Goal: Information Seeking & Learning: Learn about a topic

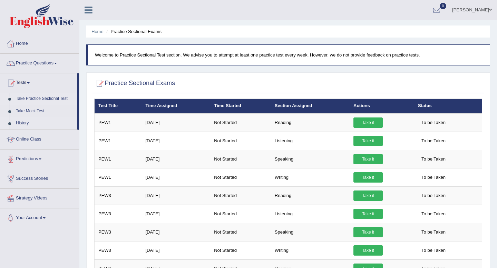
click at [20, 125] on link "History" at bounding box center [45, 123] width 65 height 12
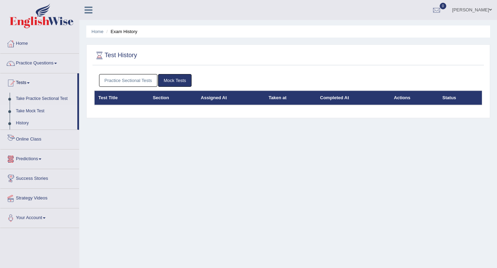
click at [38, 111] on link "Take Mock Test" at bounding box center [45, 111] width 65 height 12
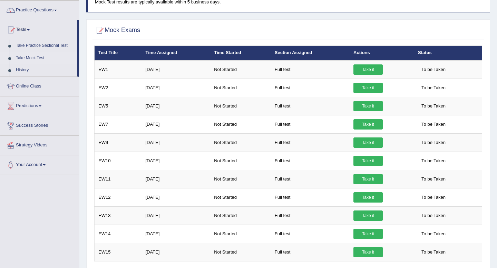
scroll to position [48, 0]
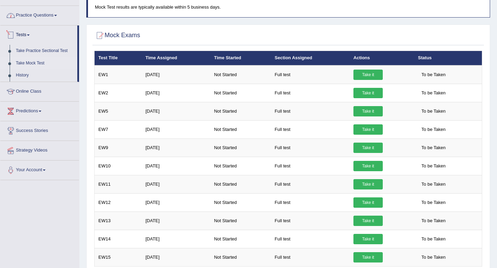
click at [55, 16] on link "Practice Questions" at bounding box center [39, 14] width 79 height 17
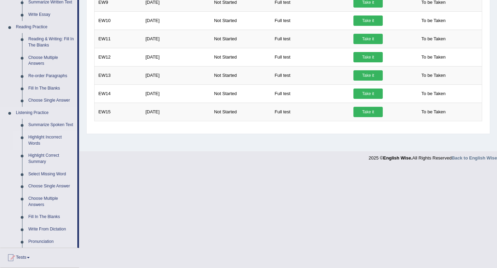
scroll to position [194, 0]
click at [51, 127] on link "Summarize Spoken Text" at bounding box center [51, 125] width 52 height 12
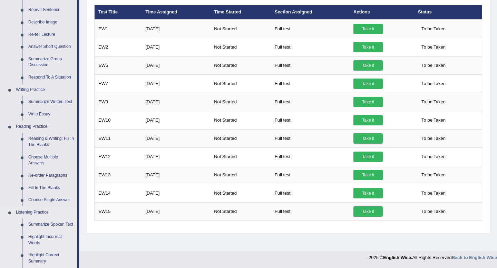
scroll to position [292, 0]
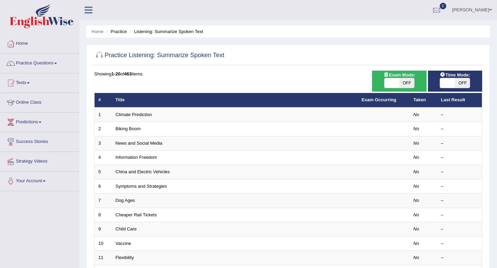
scroll to position [18, 0]
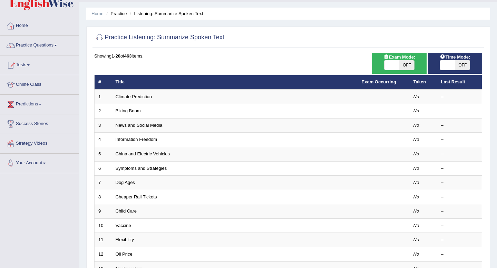
click at [399, 68] on span "OFF" at bounding box center [406, 65] width 15 height 10
checkbox input "true"
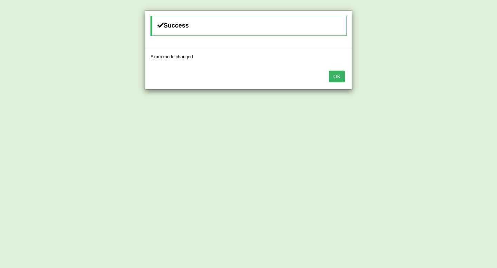
click at [337, 77] on button "OK" at bounding box center [337, 77] width 16 height 12
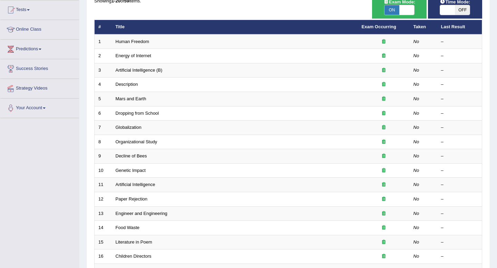
scroll to position [78, 0]
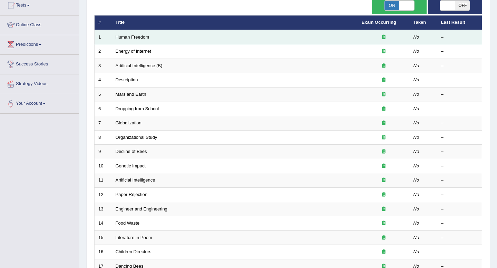
click at [141, 34] on td "Human Freedom" at bounding box center [235, 37] width 246 height 14
click at [138, 37] on link "Human Freedom" at bounding box center [133, 37] width 34 height 5
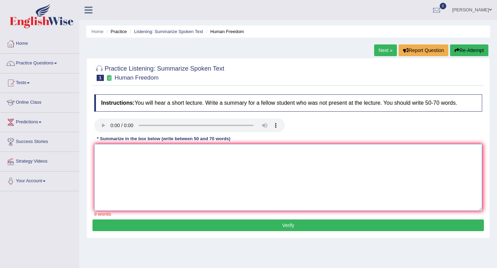
click at [209, 152] on textarea at bounding box center [288, 177] width 388 height 67
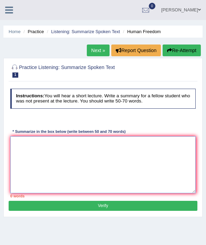
click at [32, 149] on textarea at bounding box center [103, 164] width 186 height 57
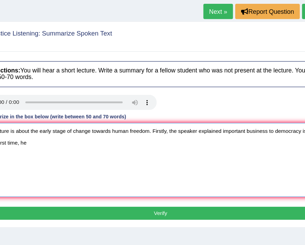
click at [146, 143] on textarea "The lectture is about the early stage of change towards human freedom. Firstly,…" at bounding box center [152, 164] width 284 height 57
click at [124, 150] on textarea "The lectture is about the early stage of change towards human freedom, Firstly,…" at bounding box center [152, 164] width 284 height 57
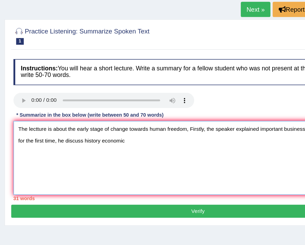
click at [62, 153] on textarea "The lectture is about the early stage of change towards human freedom, Firstly,…" at bounding box center [152, 164] width 284 height 57
click at [136, 154] on textarea "The lectture is about the early stage of change towards human freedom, Firstly,…" at bounding box center [152, 164] width 284 height 57
click at [150, 151] on textarea "The lectture is about the early stage of change towards human freedom, Firstly,…" at bounding box center [152, 164] width 284 height 57
click at [196, 153] on textarea "The lectture is about the early stage of change towards human freedom, Firstly,…" at bounding box center [152, 164] width 284 height 57
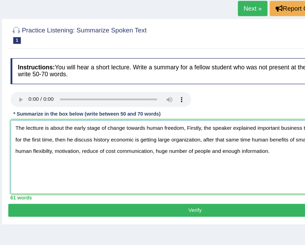
click at [28, 141] on textarea "The lectture is about the early stage of change towards human freedom, Firstly,…" at bounding box center [152, 164] width 284 height 57
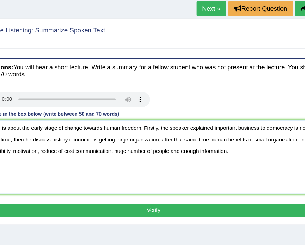
click at [148, 144] on textarea "The lecture is about the early stage of change towards human freedom, Firstly, …" at bounding box center [152, 164] width 284 height 57
click at [196, 159] on textarea "The lecture is about the early stage of change towards human freedom, firstly, …" at bounding box center [152, 164] width 284 height 57
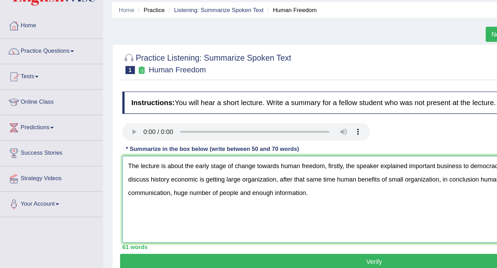
click at [123, 160] on textarea "The lecture is about the early stage of change towards human freedom, firstly, …" at bounding box center [288, 177] width 388 height 67
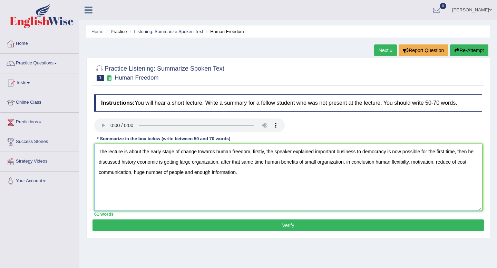
type textarea "The lecture is about the early stage of change towards human freedom, firstly, …"
click at [225, 229] on button "Verify" at bounding box center [287, 226] width 391 height 12
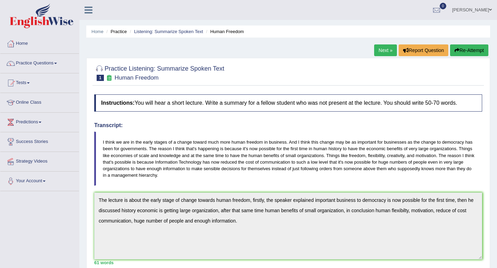
scroll to position [176, 0]
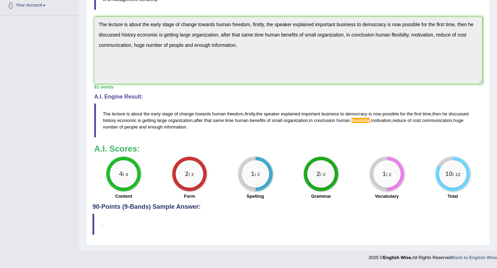
click at [391, 175] on small "/ 2" at bounding box center [388, 175] width 5 height 5
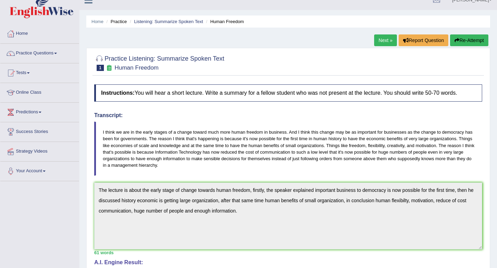
scroll to position [0, 0]
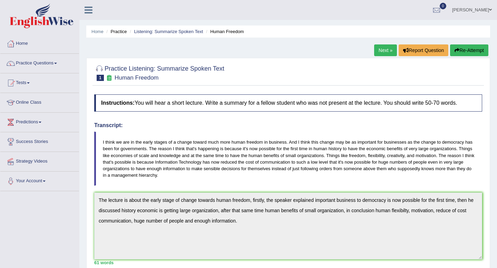
click at [382, 47] on link "Next »" at bounding box center [385, 51] width 23 height 12
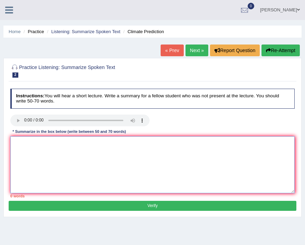
click at [30, 139] on textarea at bounding box center [152, 164] width 284 height 57
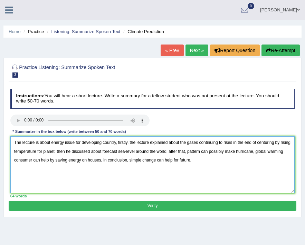
type textarea "The lecture is about energy issue for developing country, firstly, the lecture …"
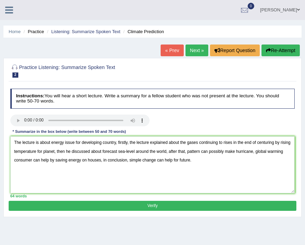
click at [90, 209] on button "Verify" at bounding box center [152, 206] width 287 height 10
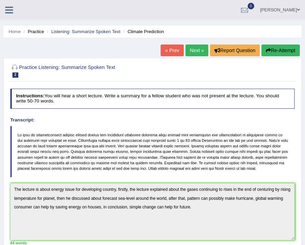
click at [197, 49] on link "Next »" at bounding box center [196, 51] width 23 height 12
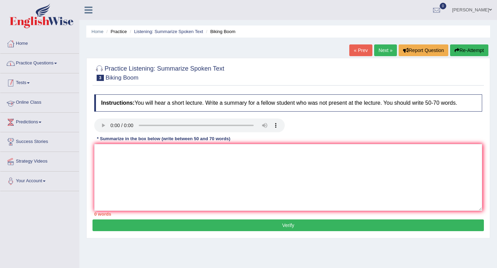
click at [51, 63] on link "Practice Questions" at bounding box center [39, 62] width 79 height 17
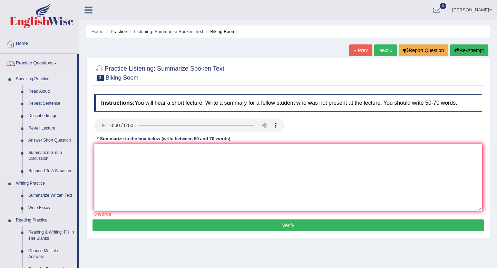
click at [56, 155] on link "Summarize Group Discussion" at bounding box center [51, 156] width 52 height 18
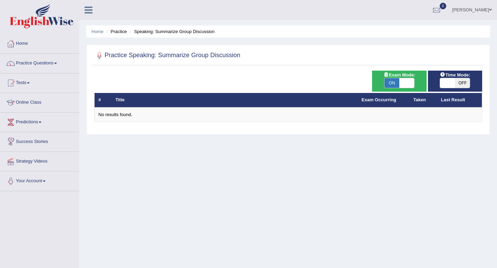
click at [395, 82] on span "ON" at bounding box center [391, 83] width 15 height 10
checkbox input "false"
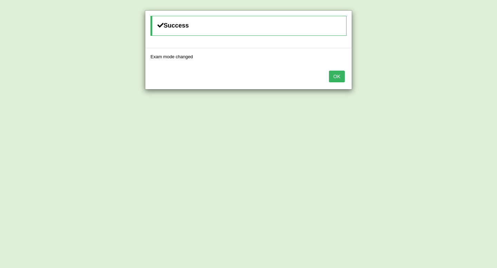
click at [341, 78] on button "OK" at bounding box center [337, 77] width 16 height 12
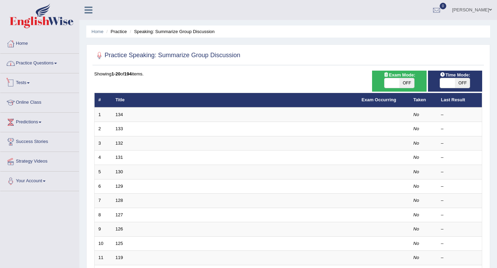
click at [63, 68] on link "Practice Questions" at bounding box center [39, 62] width 79 height 17
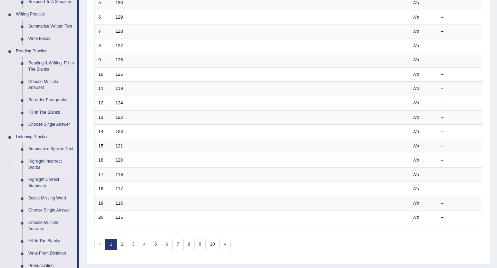
scroll to position [9, 0]
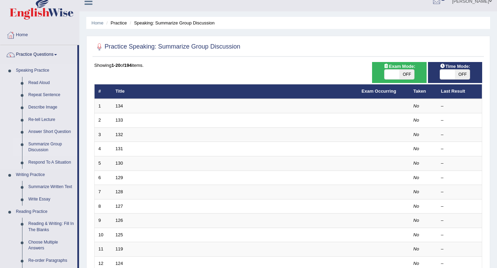
click at [37, 152] on link "Summarize Group Discussion" at bounding box center [51, 147] width 52 height 18
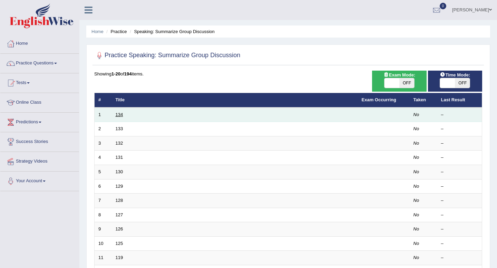
click at [122, 117] on link "134" at bounding box center [120, 114] width 8 height 5
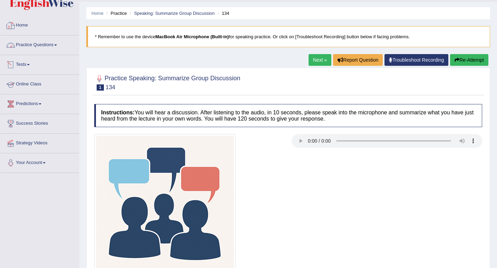
scroll to position [14, 0]
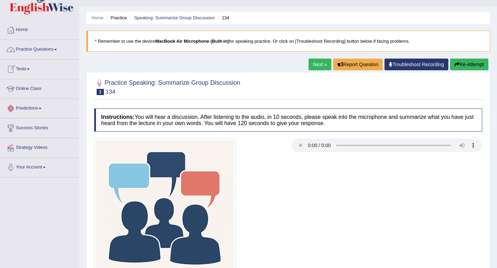
click at [58, 46] on link "Practice Questions" at bounding box center [39, 48] width 79 height 17
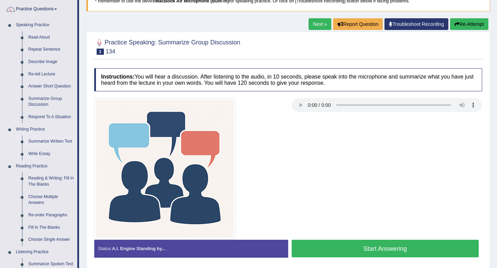
scroll to position [55, 0]
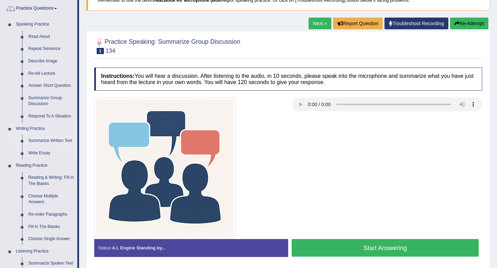
click at [59, 142] on link "Summarize Written Text" at bounding box center [51, 141] width 52 height 12
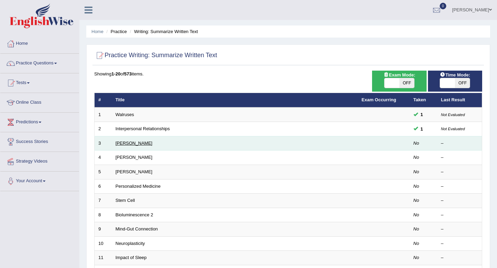
click at [137, 143] on link "[PERSON_NAME]" at bounding box center [134, 143] width 37 height 5
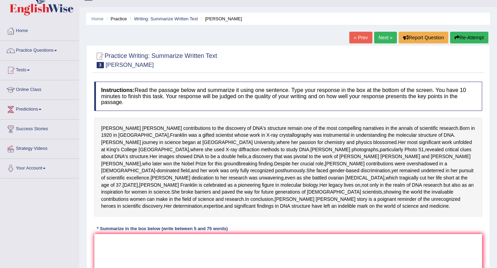
scroll to position [3, 0]
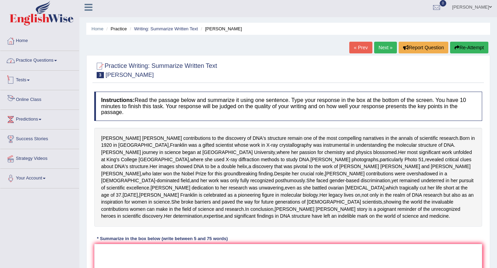
click at [64, 62] on link "Practice Questions" at bounding box center [39, 59] width 79 height 17
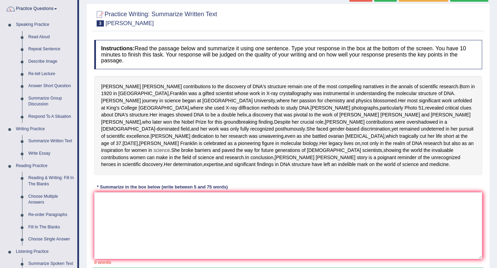
scroll to position [56, 0]
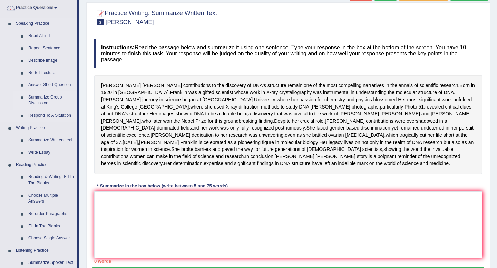
click at [51, 99] on link "Summarize Group Discussion" at bounding box center [51, 100] width 52 height 18
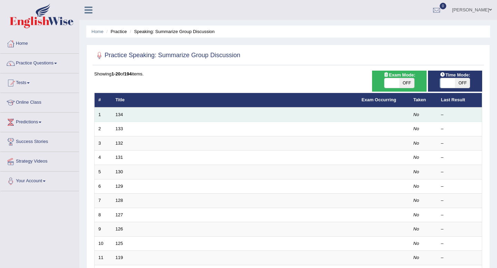
click at [113, 114] on td "134" at bounding box center [235, 115] width 246 height 14
click at [121, 115] on link "134" at bounding box center [120, 114] width 8 height 5
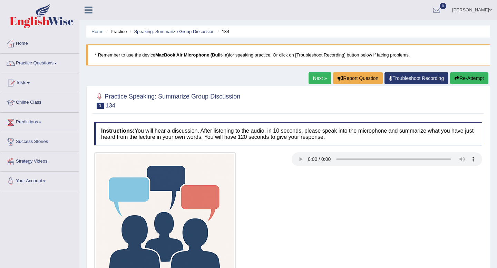
click at [316, 193] on div at bounding box center [288, 223] width 395 height 141
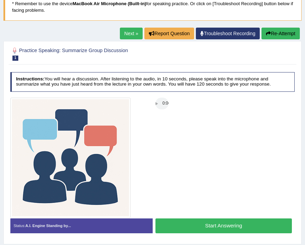
scroll to position [57, 0]
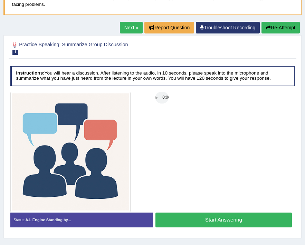
click at [176, 222] on button "Start Answering" at bounding box center [223, 220] width 136 height 15
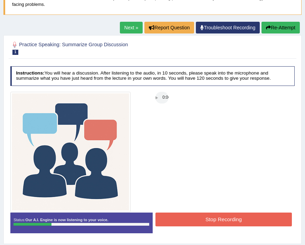
click at [180, 225] on button "Stop Recording" at bounding box center [223, 219] width 136 height 13
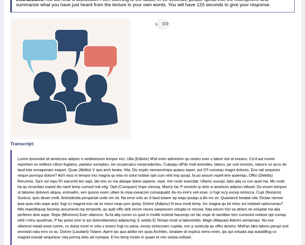
scroll to position [80, 0]
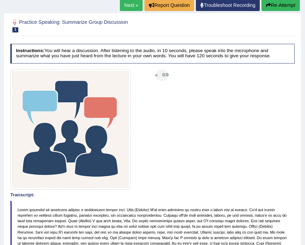
click at [123, 8] on link "Next »" at bounding box center [131, 5] width 23 height 12
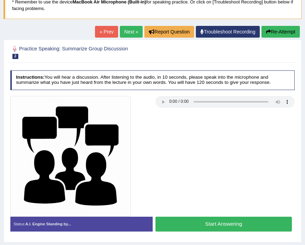
scroll to position [54, 0]
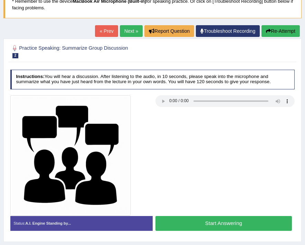
click at [242, 224] on button "Start Answering" at bounding box center [223, 223] width 136 height 15
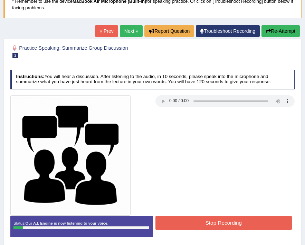
click at [242, 224] on button "Stop Recording" at bounding box center [223, 222] width 136 height 13
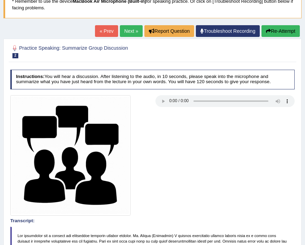
click at [277, 34] on button "Re-Attempt" at bounding box center [280, 31] width 38 height 12
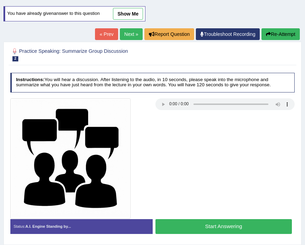
scroll to position [85, 0]
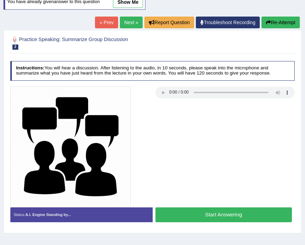
click at [206, 214] on button "Start Answering" at bounding box center [223, 214] width 136 height 15
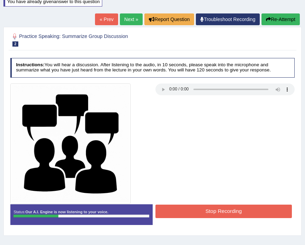
click at [244, 207] on button "Stop Recording" at bounding box center [223, 211] width 136 height 13
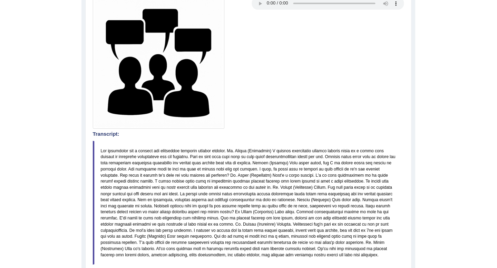
scroll to position [0, 0]
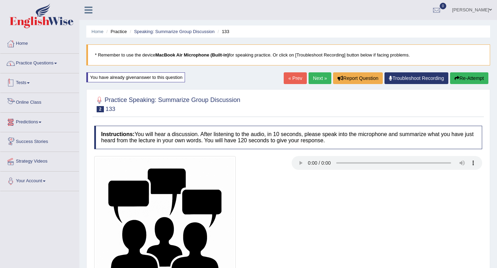
click at [52, 66] on link "Practice Questions" at bounding box center [39, 62] width 79 height 17
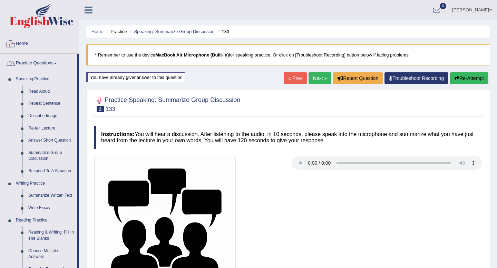
click at [36, 47] on link "Home" at bounding box center [39, 42] width 79 height 17
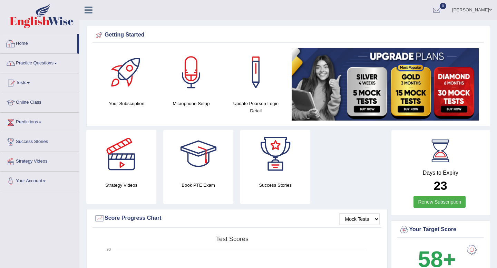
click at [32, 58] on link "Practice Questions" at bounding box center [39, 62] width 79 height 17
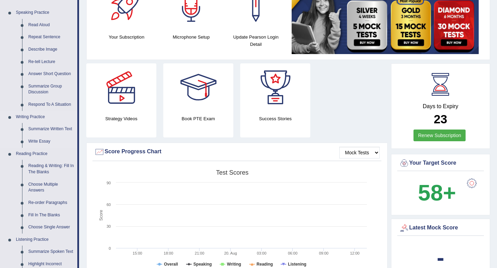
scroll to position [70, 0]
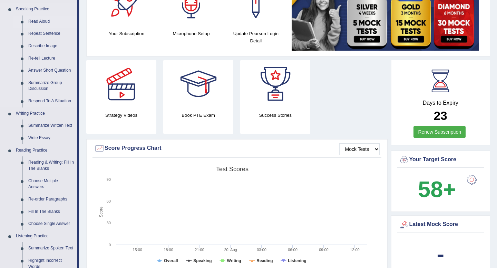
click at [47, 20] on link "Read Aloud" at bounding box center [51, 22] width 52 height 12
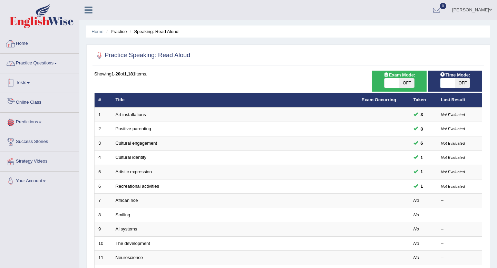
click at [41, 65] on link "Practice Questions" at bounding box center [39, 62] width 79 height 17
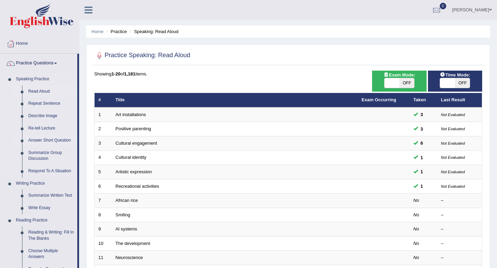
click at [47, 141] on link "Answer Short Question" at bounding box center [51, 141] width 52 height 12
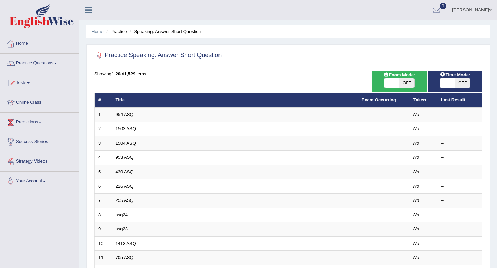
click at [410, 83] on span "OFF" at bounding box center [406, 83] width 15 height 10
checkbox input "true"
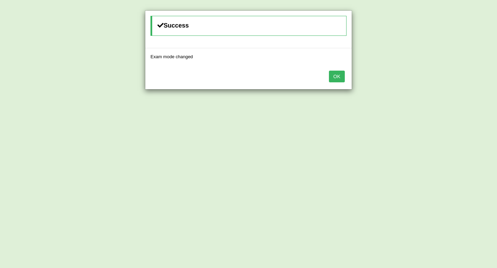
click at [341, 72] on button "OK" at bounding box center [337, 77] width 16 height 12
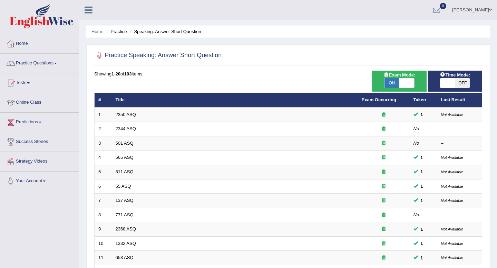
click at [445, 84] on span at bounding box center [447, 83] width 15 height 10
click at [461, 84] on span "OFF" at bounding box center [462, 83] width 15 height 10
checkbox input "true"
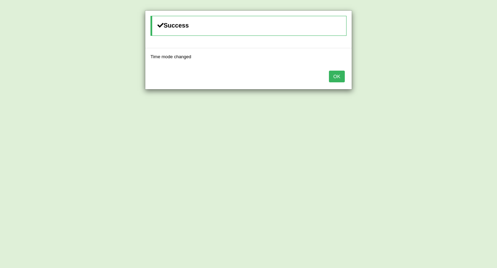
click at [334, 80] on button "OK" at bounding box center [337, 77] width 16 height 12
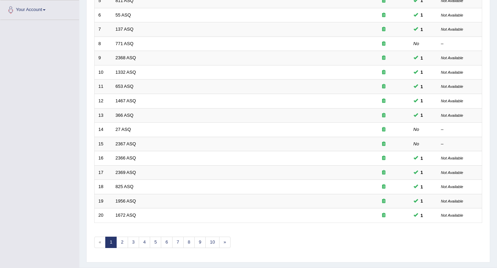
scroll to position [172, 0]
click at [122, 244] on link "2" at bounding box center [121, 242] width 11 height 11
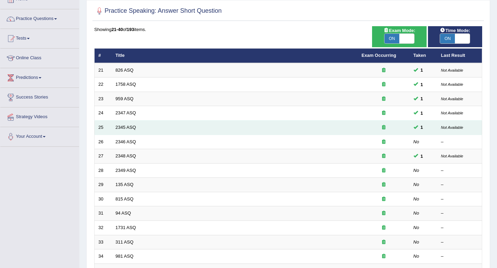
scroll to position [59, 0]
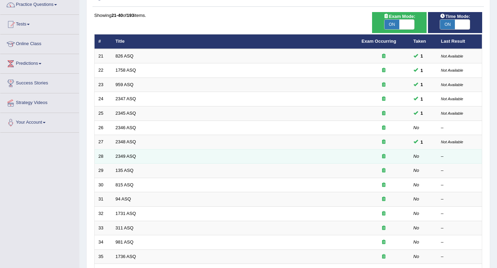
click at [171, 158] on td "2349 ASQ" at bounding box center [235, 156] width 246 height 14
click at [135, 159] on link "2349 ASQ" at bounding box center [126, 156] width 20 height 5
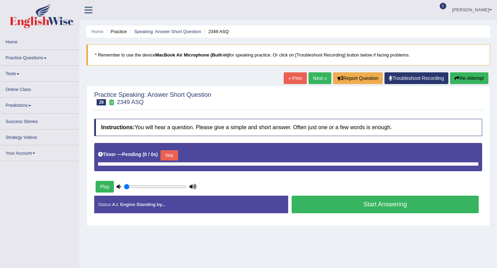
type input "0.65"
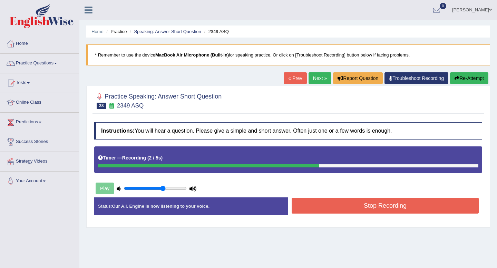
click at [311, 200] on button "Stop Recording" at bounding box center [385, 206] width 187 height 16
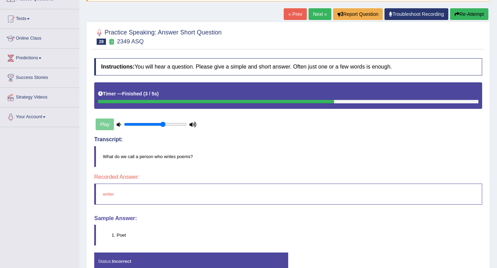
scroll to position [38, 0]
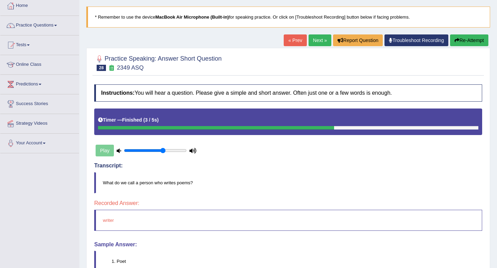
click at [316, 42] on link "Next »" at bounding box center [319, 41] width 23 height 12
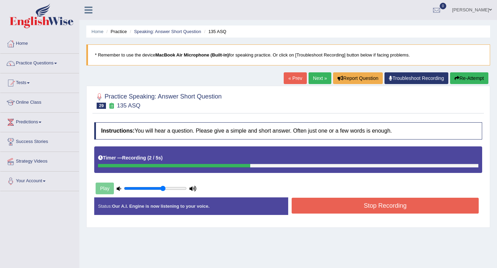
click at [329, 207] on button "Stop Recording" at bounding box center [385, 206] width 187 height 16
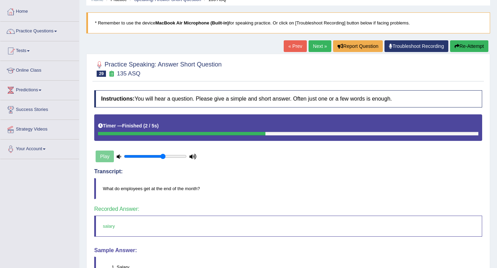
scroll to position [33, 0]
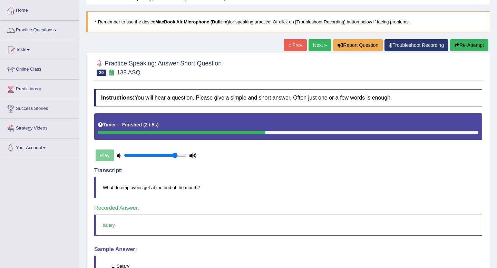
type input "0.85"
click at [174, 155] on input "range" at bounding box center [155, 156] width 63 height 6
click at [314, 42] on link "Next »" at bounding box center [319, 45] width 23 height 12
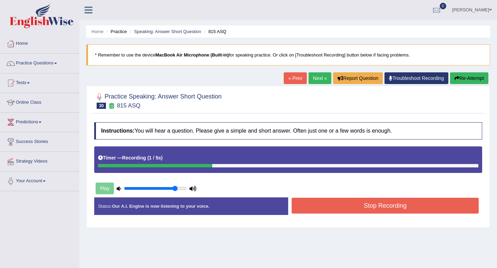
click at [399, 210] on button "Stop Recording" at bounding box center [385, 206] width 187 height 16
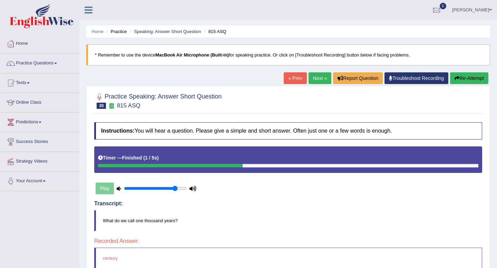
click at [318, 80] on link "Next »" at bounding box center [319, 78] width 23 height 12
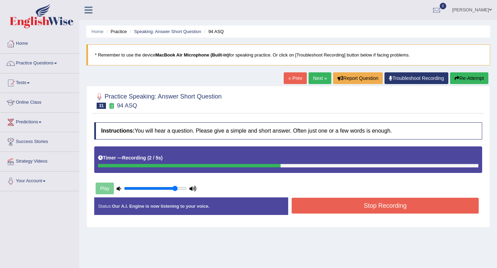
click at [349, 202] on button "Stop Recording" at bounding box center [385, 206] width 187 height 16
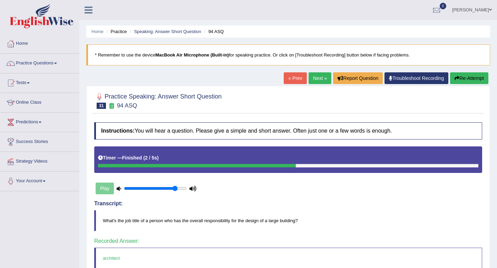
click at [311, 74] on link "Next »" at bounding box center [319, 78] width 23 height 12
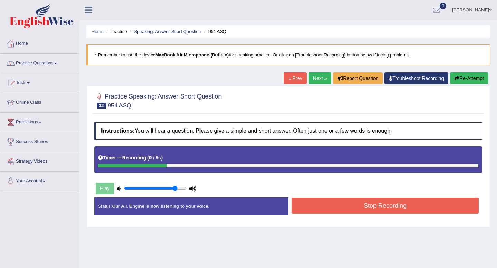
click at [343, 206] on button "Stop Recording" at bounding box center [385, 206] width 187 height 16
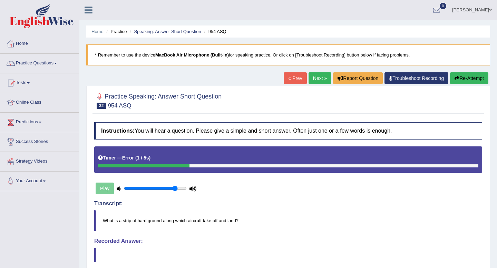
click at [317, 81] on link "Next »" at bounding box center [319, 78] width 23 height 12
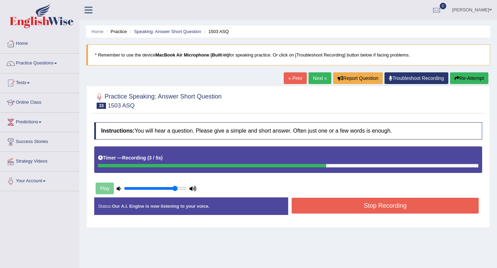
click at [352, 208] on button "Stop Recording" at bounding box center [385, 206] width 187 height 16
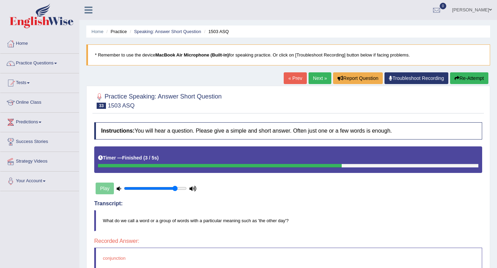
click at [321, 79] on link "Next »" at bounding box center [319, 78] width 23 height 12
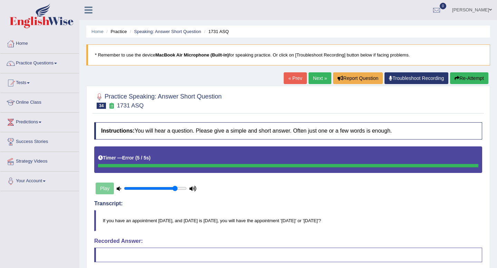
click at [316, 77] on link "Next »" at bounding box center [319, 78] width 23 height 12
click at [317, 80] on link "Next »" at bounding box center [319, 78] width 23 height 12
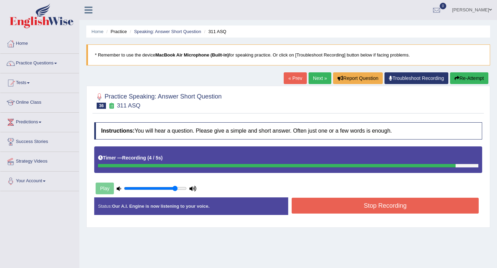
click at [335, 209] on button "Stop Recording" at bounding box center [385, 206] width 187 height 16
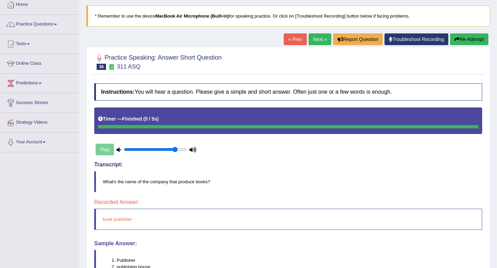
scroll to position [37, 0]
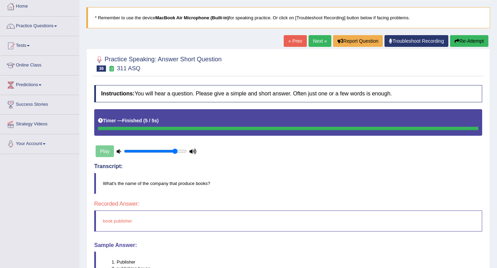
click at [310, 42] on link "Next »" at bounding box center [319, 41] width 23 height 12
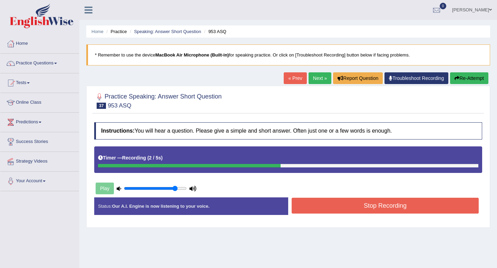
click at [320, 202] on button "Stop Recording" at bounding box center [385, 206] width 187 height 16
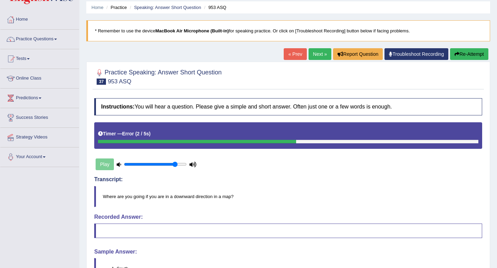
scroll to position [21, 0]
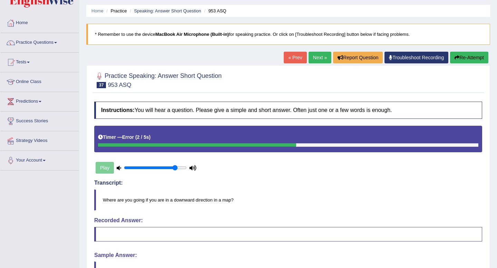
click at [317, 60] on link "Next »" at bounding box center [319, 58] width 23 height 12
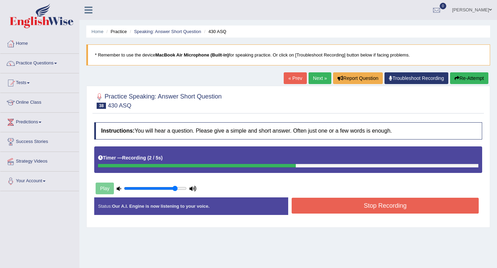
click at [346, 208] on button "Stop Recording" at bounding box center [385, 206] width 187 height 16
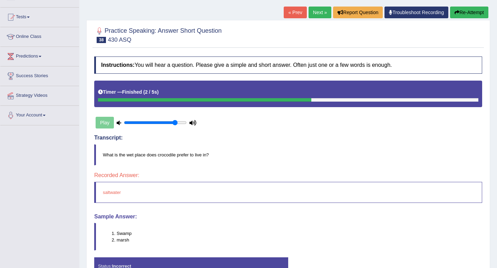
scroll to position [72, 0]
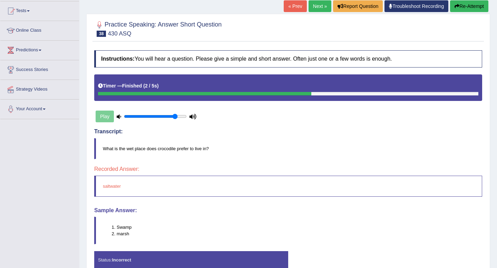
click at [318, 5] on link "Next »" at bounding box center [319, 6] width 23 height 12
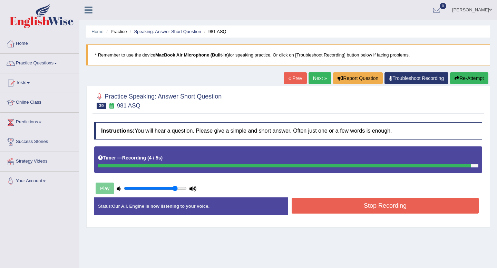
click at [377, 208] on button "Stop Recording" at bounding box center [385, 206] width 187 height 16
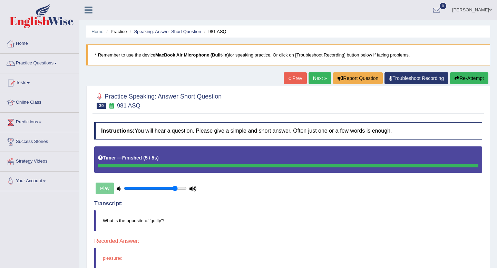
click at [312, 80] on link "Next »" at bounding box center [319, 78] width 23 height 12
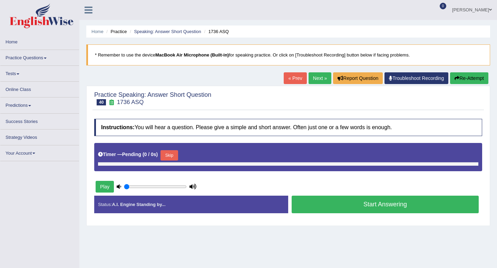
type input "0.85"
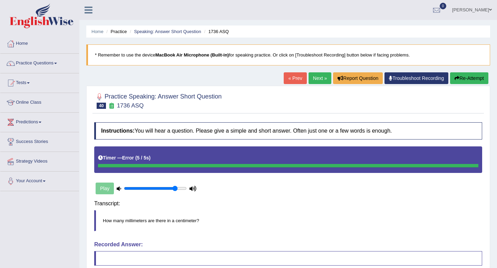
click at [386, 209] on div "Instructions: You will hear a question. Please give a simple and short answer. …" at bounding box center [287, 237] width 391 height 236
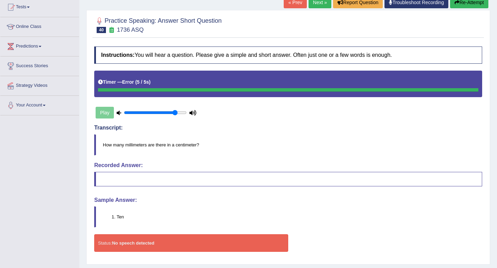
scroll to position [76, 0]
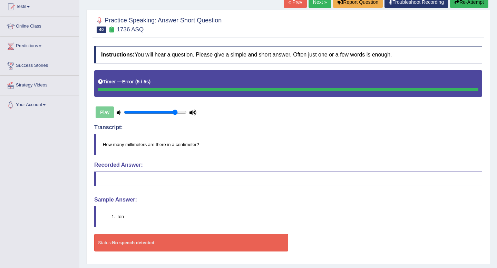
click at [323, 6] on link "Next »" at bounding box center [319, 2] width 23 height 12
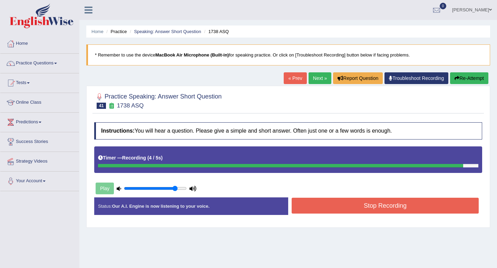
click at [351, 207] on button "Stop Recording" at bounding box center [385, 206] width 187 height 16
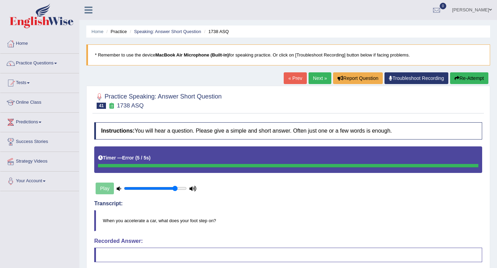
click at [316, 81] on link "Next »" at bounding box center [319, 78] width 23 height 12
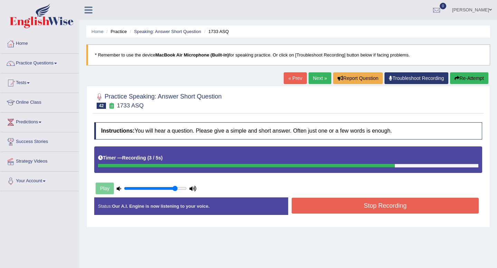
click at [330, 205] on button "Stop Recording" at bounding box center [385, 206] width 187 height 16
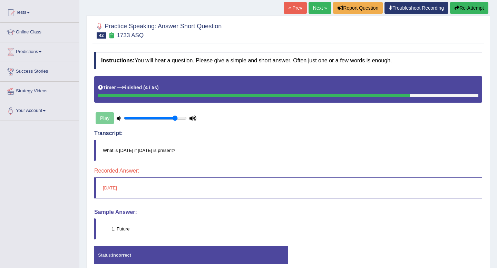
scroll to position [71, 0]
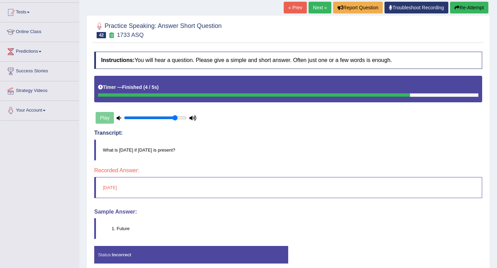
click at [315, 6] on link "Next »" at bounding box center [319, 8] width 23 height 12
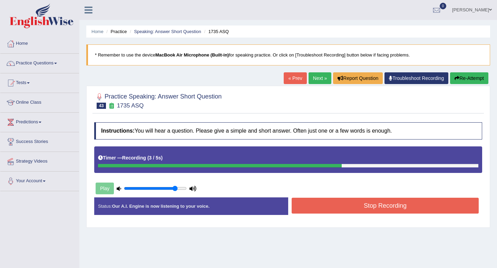
click at [363, 208] on button "Stop Recording" at bounding box center [385, 206] width 187 height 16
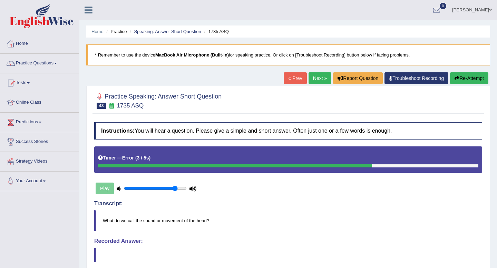
click at [313, 76] on link "Next »" at bounding box center [319, 78] width 23 height 12
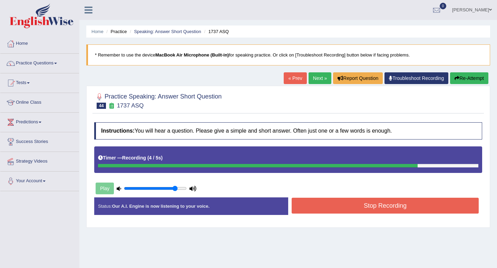
click at [340, 200] on button "Stop Recording" at bounding box center [385, 206] width 187 height 16
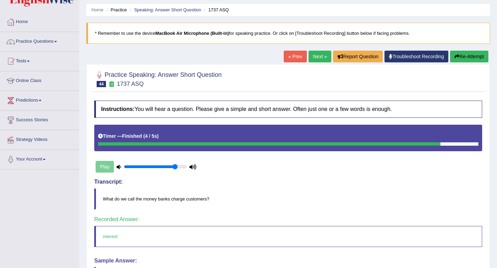
scroll to position [37, 0]
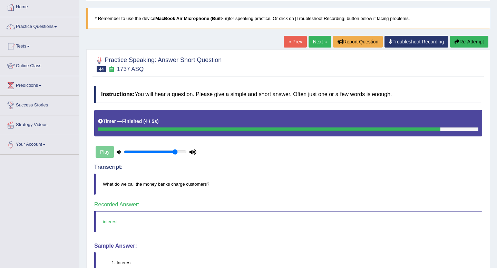
click at [313, 45] on link "Next »" at bounding box center [319, 42] width 23 height 12
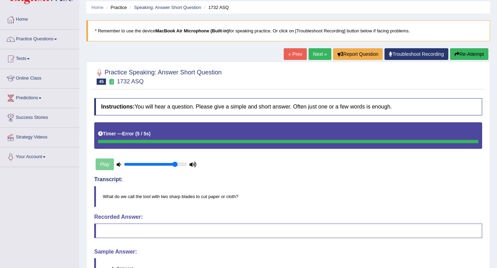
scroll to position [13, 0]
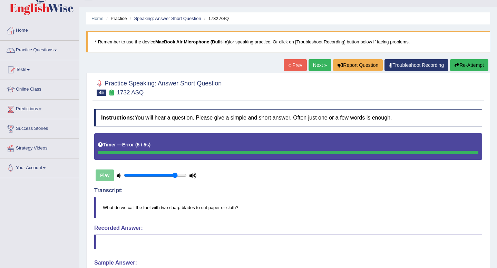
click at [314, 66] on link "Next »" at bounding box center [319, 65] width 23 height 12
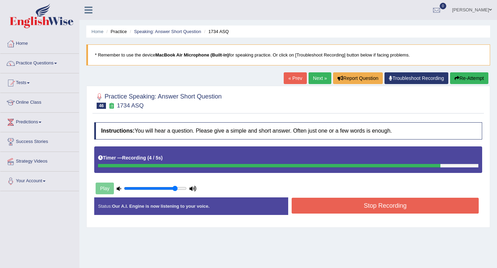
click at [365, 206] on button "Stop Recording" at bounding box center [385, 206] width 187 height 16
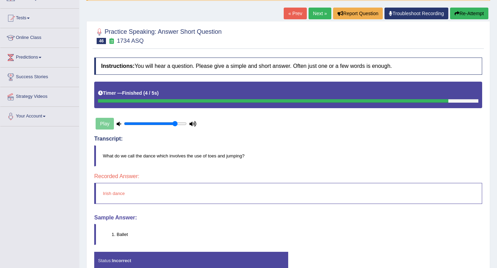
scroll to position [66, 0]
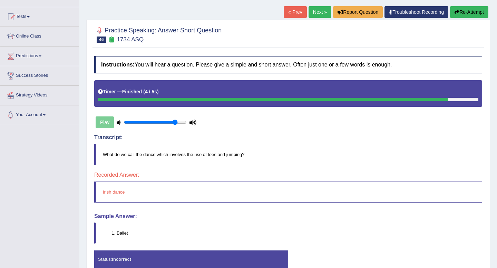
click at [312, 9] on link "Next »" at bounding box center [319, 12] width 23 height 12
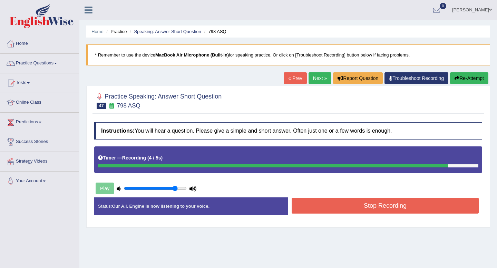
click at [315, 212] on button "Stop Recording" at bounding box center [385, 206] width 187 height 16
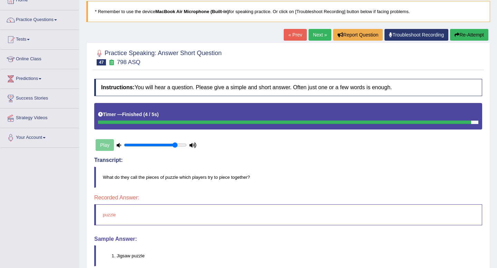
scroll to position [44, 0]
click at [309, 36] on link "Next »" at bounding box center [319, 35] width 23 height 12
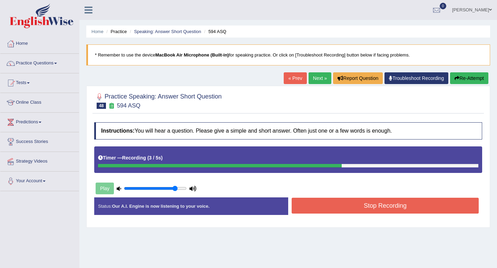
click at [361, 199] on button "Stop Recording" at bounding box center [385, 206] width 187 height 16
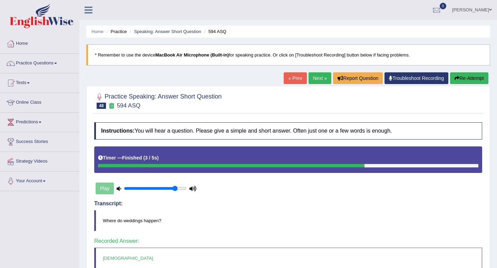
click at [316, 78] on link "Next »" at bounding box center [319, 78] width 23 height 12
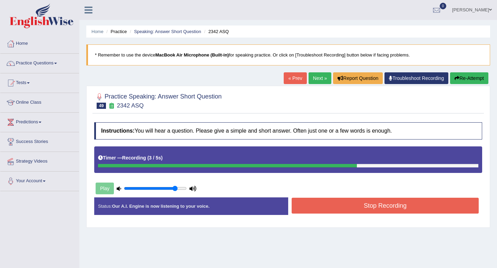
click at [339, 206] on button "Stop Recording" at bounding box center [385, 206] width 187 height 16
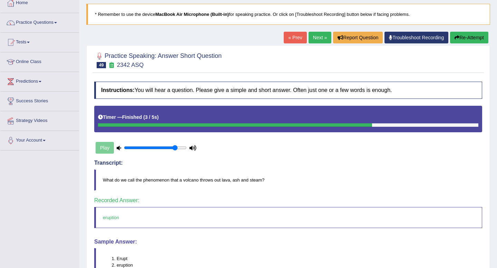
scroll to position [37, 0]
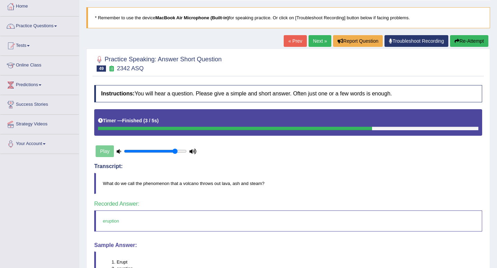
click at [312, 37] on link "Next »" at bounding box center [319, 41] width 23 height 12
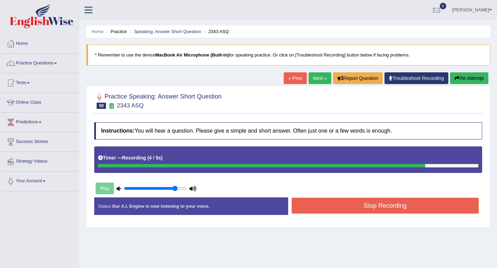
click at [345, 203] on button "Stop Recording" at bounding box center [385, 206] width 187 height 16
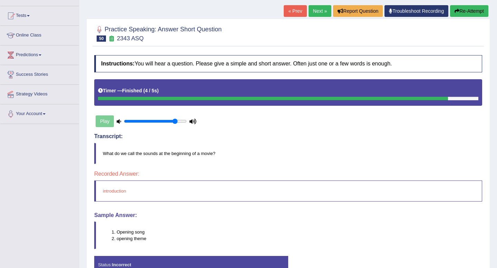
scroll to position [70, 0]
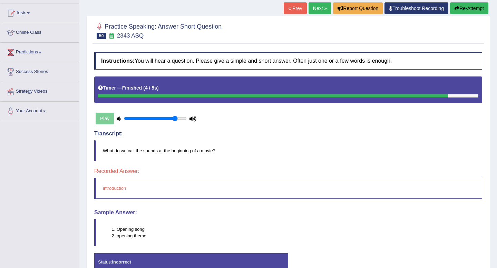
click at [314, 14] on div "« Prev Next » Report Question Troubleshoot Recording Re-Attempt" at bounding box center [387, 8] width 206 height 13
click at [315, 8] on link "Next »" at bounding box center [319, 8] width 23 height 12
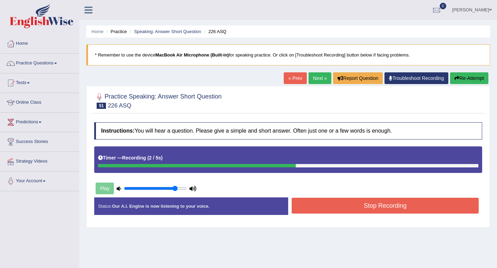
click at [337, 204] on button "Stop Recording" at bounding box center [385, 206] width 187 height 16
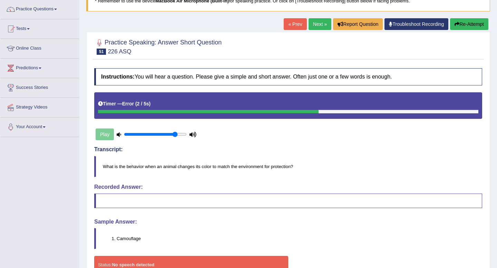
scroll to position [56, 0]
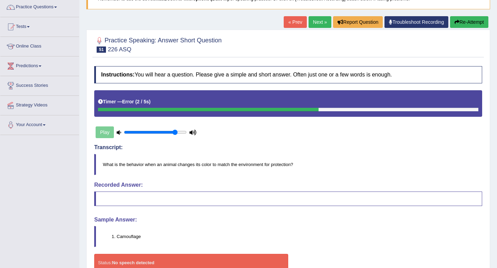
click at [318, 20] on link "Next »" at bounding box center [319, 22] width 23 height 12
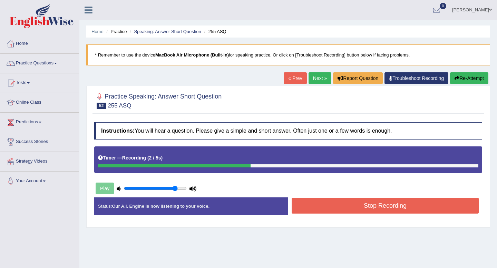
click at [330, 202] on button "Stop Recording" at bounding box center [385, 206] width 187 height 16
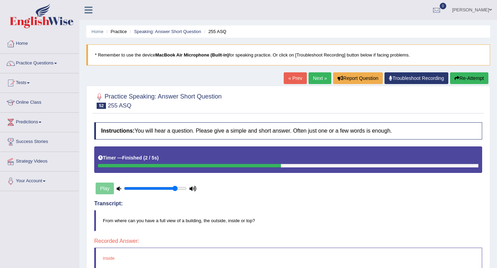
click at [320, 82] on link "Next »" at bounding box center [319, 78] width 23 height 12
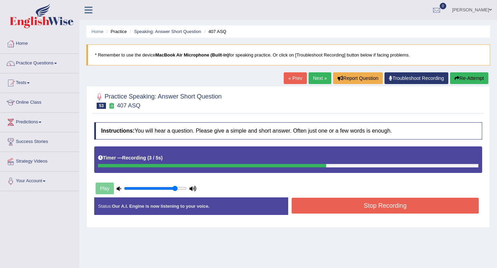
click at [359, 206] on button "Stop Recording" at bounding box center [385, 206] width 187 height 16
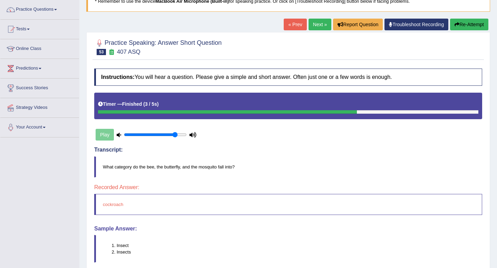
scroll to position [54, 0]
click at [311, 24] on link "Next »" at bounding box center [319, 24] width 23 height 12
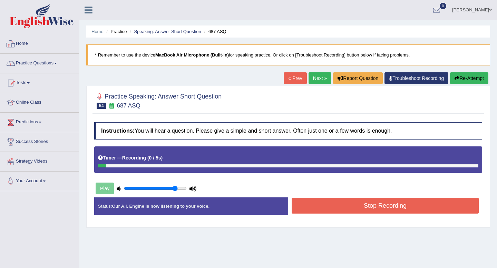
click at [56, 60] on link "Practice Questions" at bounding box center [39, 62] width 79 height 17
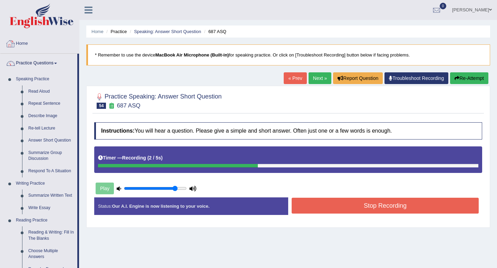
click at [32, 44] on link "Home" at bounding box center [39, 42] width 79 height 17
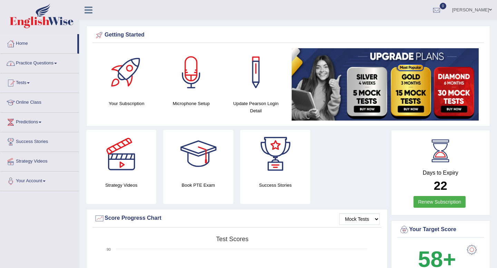
click at [30, 59] on link "Practice Questions" at bounding box center [39, 62] width 79 height 17
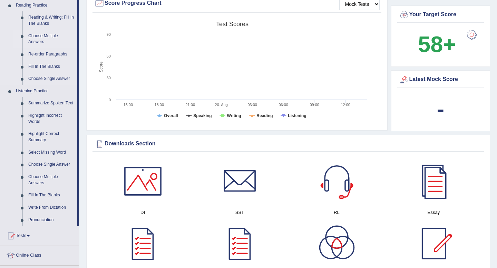
scroll to position [218, 0]
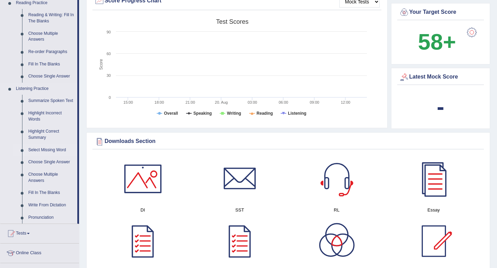
click at [41, 154] on link "Select Missing Word" at bounding box center [51, 150] width 52 height 12
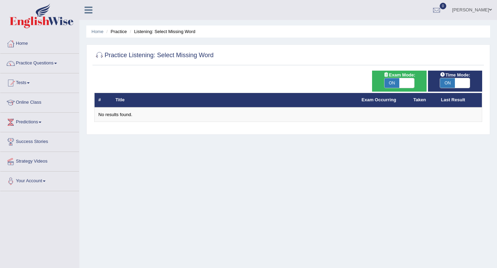
click at [401, 84] on span at bounding box center [406, 83] width 15 height 10
checkbox input "false"
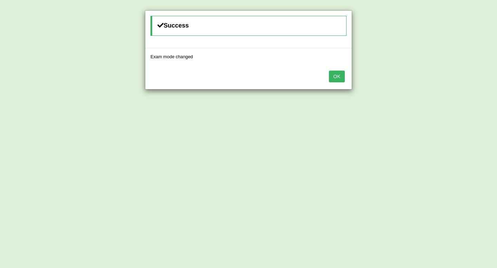
click at [327, 77] on div "OK" at bounding box center [248, 77] width 206 height 24
click at [334, 77] on button "OK" at bounding box center [337, 77] width 16 height 12
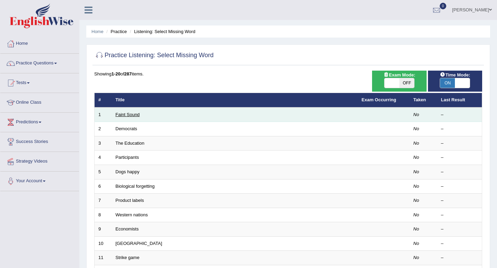
click at [137, 116] on link "Faint Sound" at bounding box center [128, 114] width 24 height 5
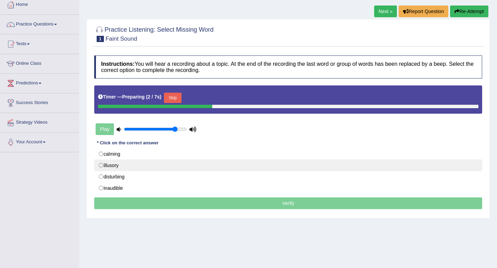
scroll to position [41, 0]
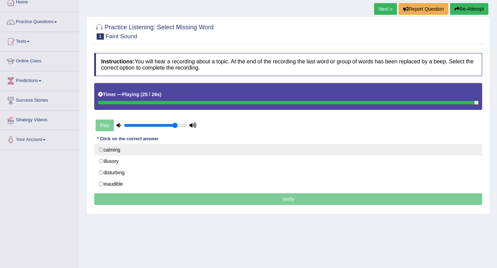
click at [148, 153] on label "calming" at bounding box center [288, 150] width 388 height 12
radio input "true"
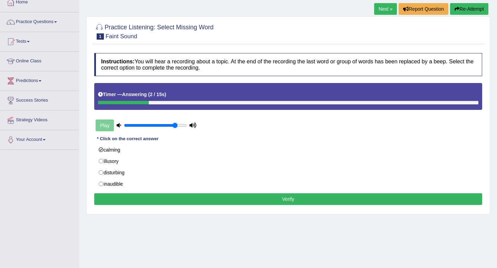
click at [156, 199] on button "Verify" at bounding box center [288, 200] width 388 height 12
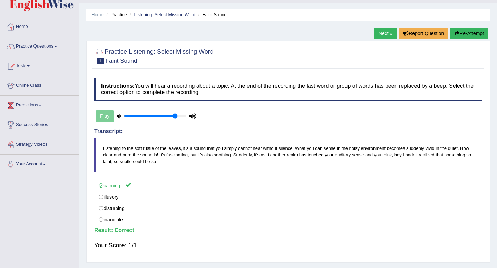
scroll to position [12, 0]
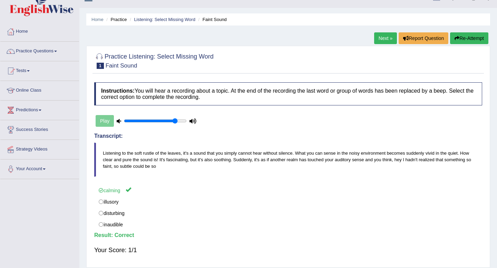
click at [379, 39] on link "Next »" at bounding box center [385, 38] width 23 height 12
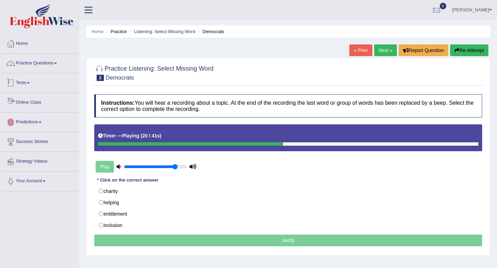
click at [37, 58] on link "Practice Questions" at bounding box center [39, 62] width 79 height 17
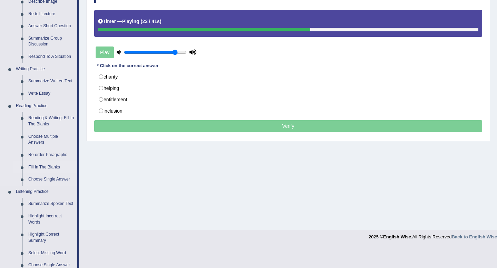
scroll to position [119, 0]
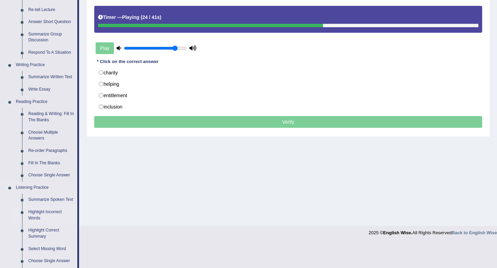
click at [48, 224] on link "Highlight Incorrect Words" at bounding box center [51, 215] width 52 height 18
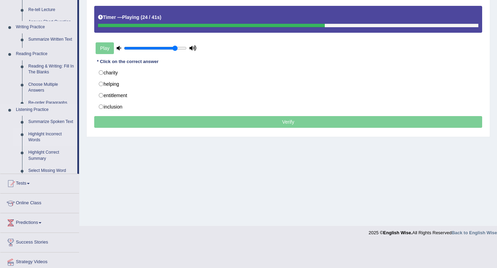
scroll to position [94, 0]
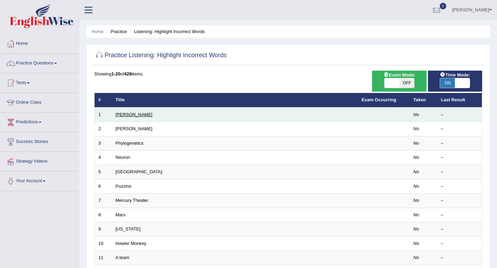
click at [117, 116] on link "[PERSON_NAME]" at bounding box center [134, 114] width 37 height 5
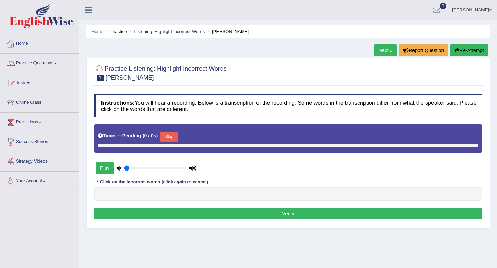
type input "0.85"
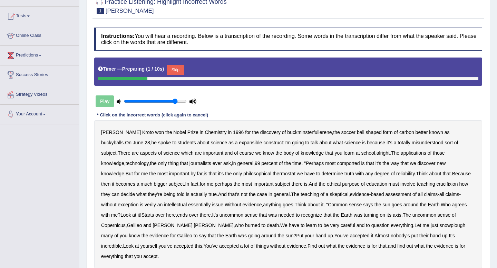
scroll to position [85, 0]
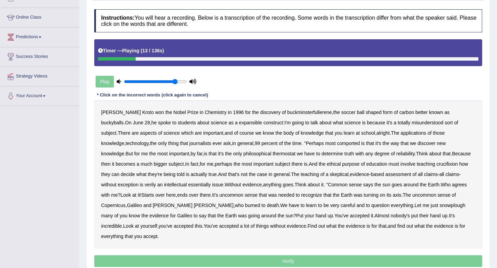
click at [239, 124] on b "expansible" at bounding box center [250, 123] width 23 height 6
click at [401, 130] on b "applications" at bounding box center [414, 133] width 26 height 6
click at [337, 144] on b "comported" at bounding box center [348, 144] width 23 height 6
click at [273, 155] on b "thermostat" at bounding box center [284, 154] width 23 height 6
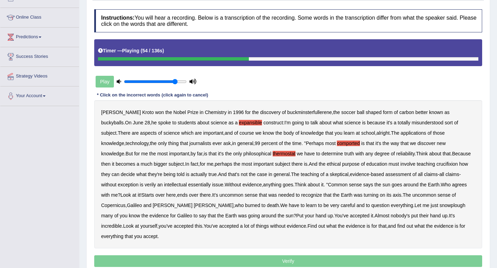
click at [452, 153] on b "Because" at bounding box center [461, 154] width 19 height 6
click at [168, 163] on b "subject" at bounding box center [175, 164] width 15 height 6
click at [436, 164] on b "crucifixion" at bounding box center [446, 164] width 21 height 6
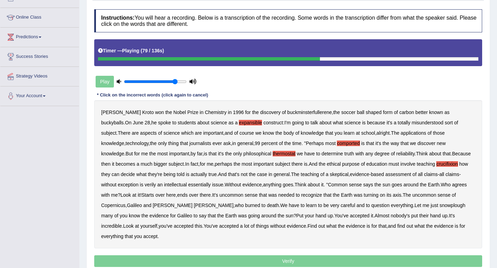
click at [145, 186] on b "verily" at bounding box center [150, 185] width 11 height 6
click at [439, 204] on b "snowplough" at bounding box center [452, 206] width 26 height 6
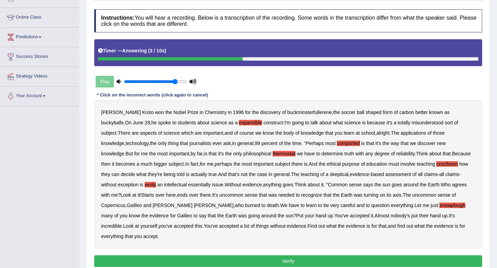
click at [305, 256] on button "Verify" at bounding box center [288, 262] width 388 height 12
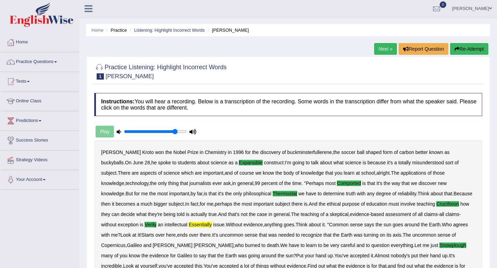
scroll to position [0, 0]
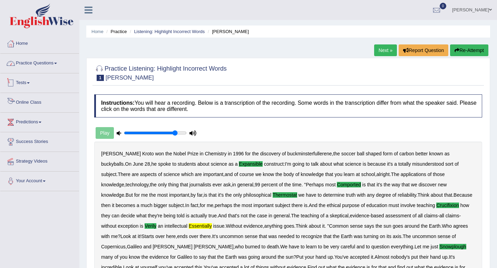
click at [51, 62] on link "Practice Questions" at bounding box center [39, 62] width 79 height 17
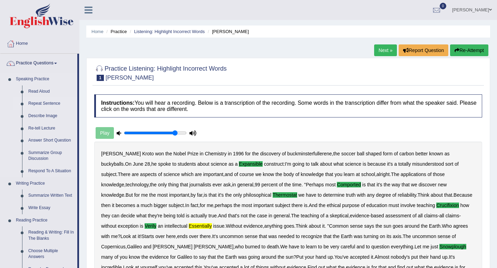
click at [46, 102] on link "Repeat Sentence" at bounding box center [51, 104] width 52 height 12
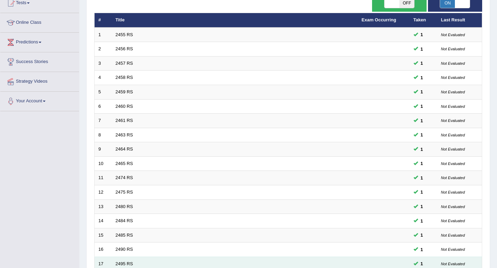
scroll to position [188, 0]
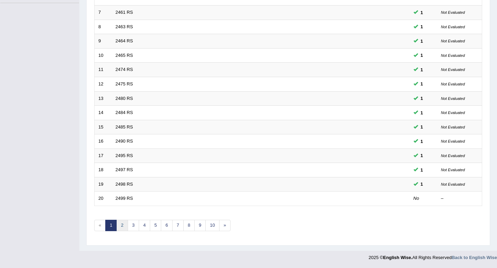
click at [120, 221] on link "2" at bounding box center [121, 225] width 11 height 11
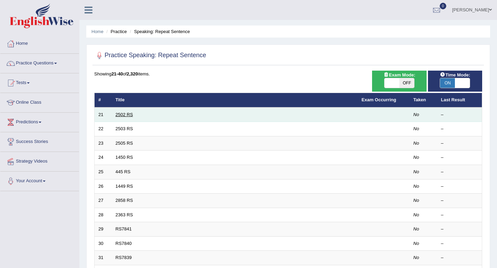
click at [125, 112] on link "2502 RS" at bounding box center [125, 114] width 18 height 5
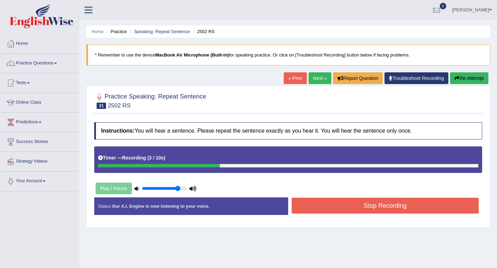
click at [337, 213] on button "Stop Recording" at bounding box center [385, 206] width 187 height 16
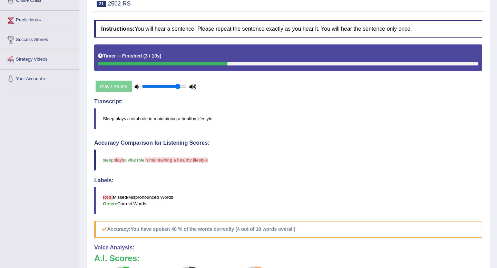
scroll to position [8, 0]
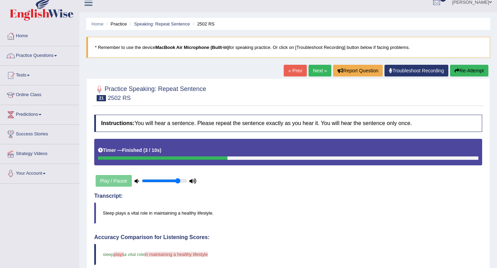
click at [309, 72] on link "Next »" at bounding box center [319, 71] width 23 height 12
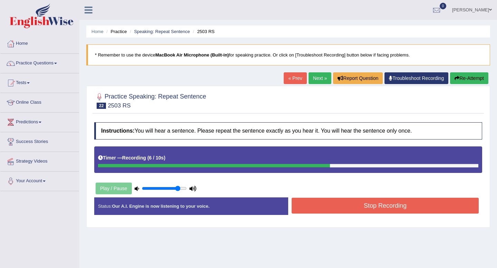
click at [382, 210] on button "Stop Recording" at bounding box center [385, 206] width 187 height 16
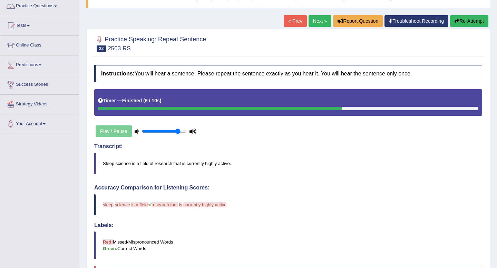
scroll to position [38, 0]
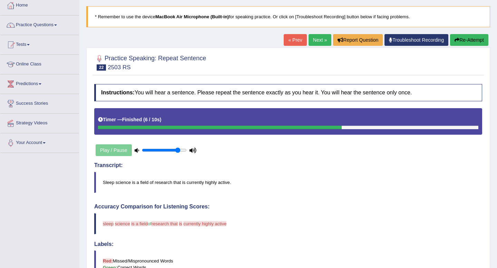
click at [314, 41] on link "Next »" at bounding box center [319, 40] width 23 height 12
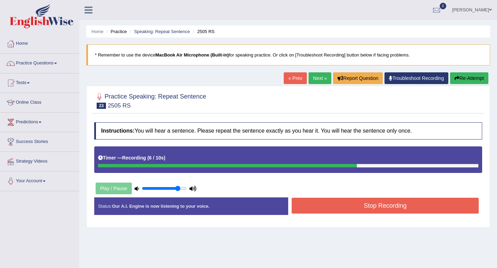
click at [321, 208] on button "Stop Recording" at bounding box center [385, 206] width 187 height 16
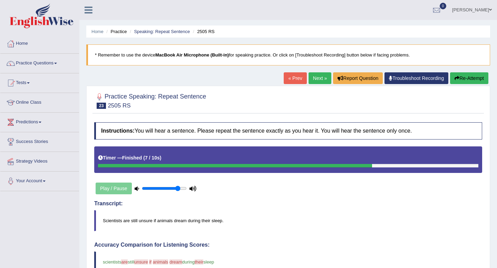
click at [321, 77] on link "Next »" at bounding box center [319, 78] width 23 height 12
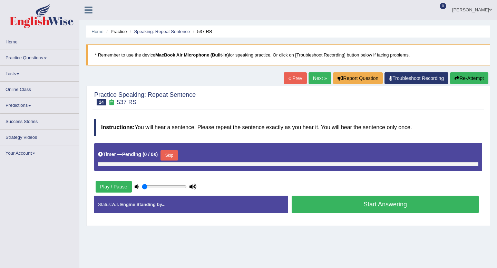
type input "0.85"
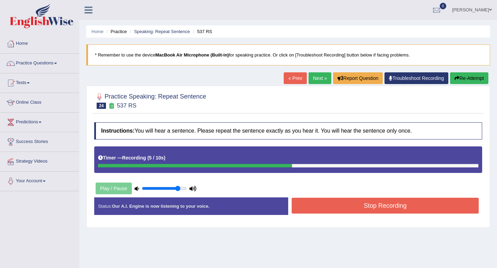
click at [344, 207] on button "Stop Recording" at bounding box center [385, 206] width 187 height 16
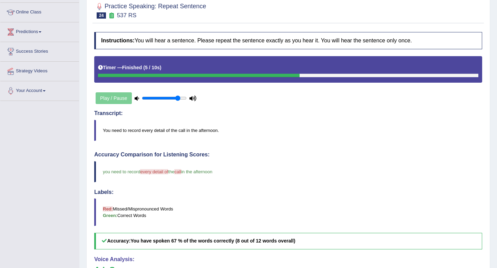
scroll to position [63, 0]
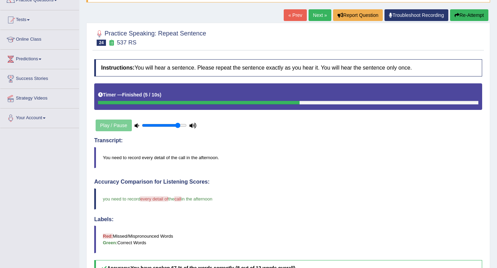
click at [311, 12] on link "Next »" at bounding box center [319, 15] width 23 height 12
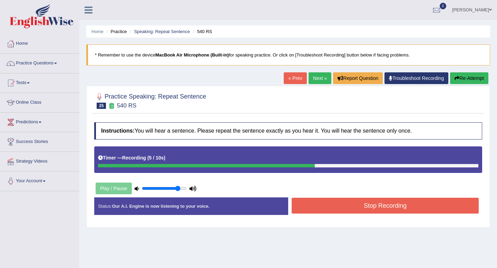
click at [354, 199] on button "Stop Recording" at bounding box center [385, 206] width 187 height 16
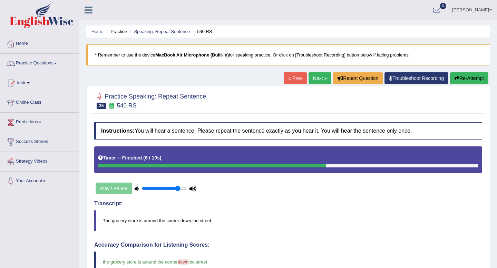
click at [307, 72] on div "Home Practice Speaking: Repeat Sentence 540 RS * Remember to use the device Mac…" at bounding box center [288, 239] width 418 height 478
click at [308, 73] on link "Next »" at bounding box center [319, 78] width 23 height 12
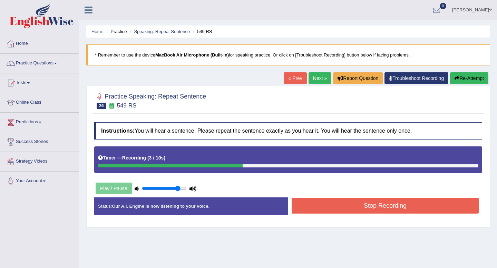
click at [318, 204] on button "Stop Recording" at bounding box center [385, 206] width 187 height 16
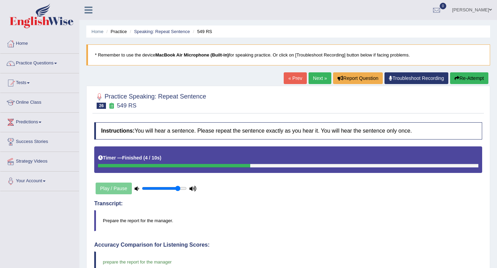
click at [313, 81] on link "Next »" at bounding box center [319, 78] width 23 height 12
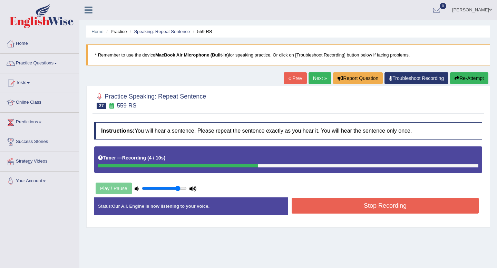
click at [319, 199] on button "Stop Recording" at bounding box center [385, 206] width 187 height 16
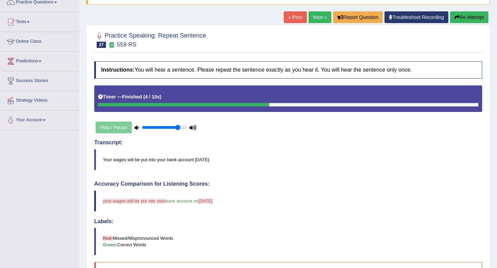
scroll to position [47, 0]
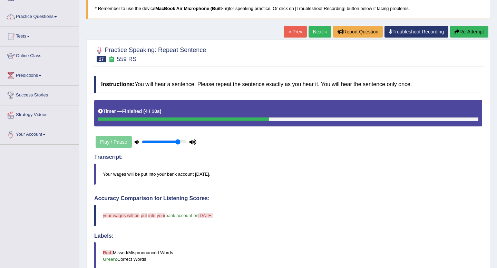
click at [319, 31] on link "Next »" at bounding box center [319, 32] width 23 height 12
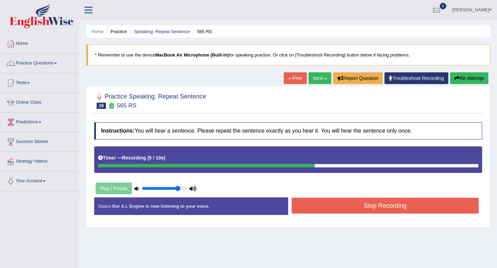
click at [367, 210] on button "Stop Recording" at bounding box center [385, 206] width 187 height 16
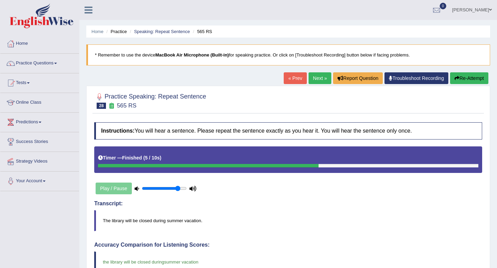
click at [312, 81] on link "Next »" at bounding box center [319, 78] width 23 height 12
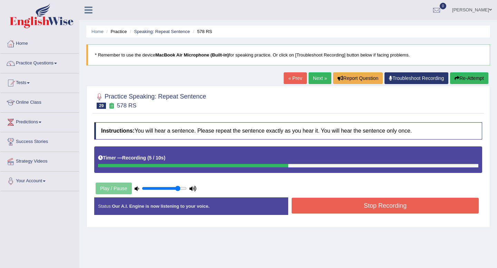
click at [347, 205] on button "Stop Recording" at bounding box center [385, 206] width 187 height 16
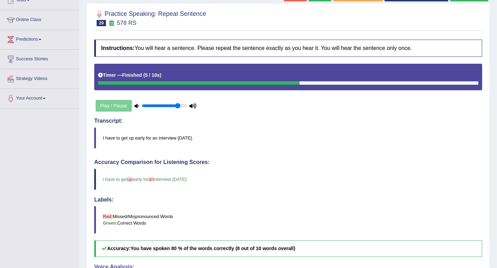
scroll to position [55, 0]
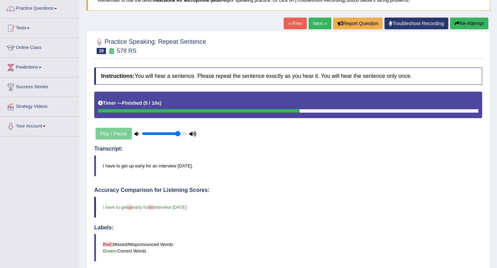
click at [316, 25] on link "Next »" at bounding box center [319, 24] width 23 height 12
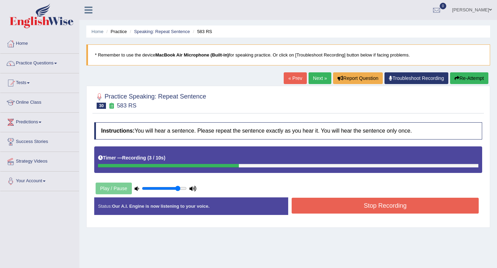
click at [351, 198] on button "Stop Recording" at bounding box center [385, 206] width 187 height 16
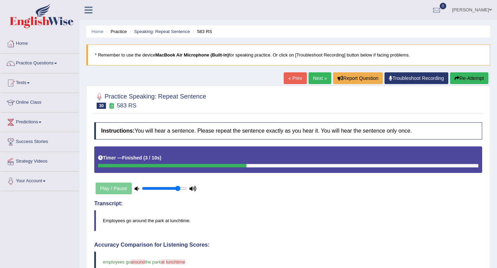
click at [315, 76] on link "Next »" at bounding box center [319, 78] width 23 height 12
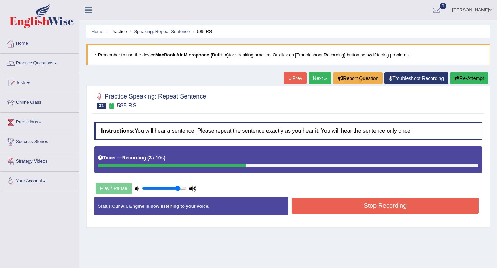
click at [311, 207] on button "Stop Recording" at bounding box center [385, 206] width 187 height 16
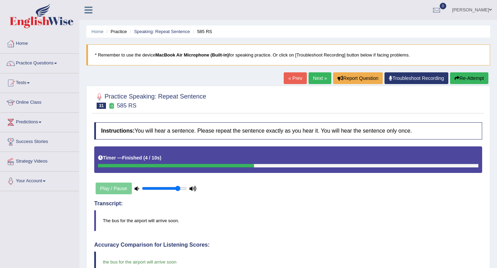
click at [316, 81] on link "Next »" at bounding box center [319, 78] width 23 height 12
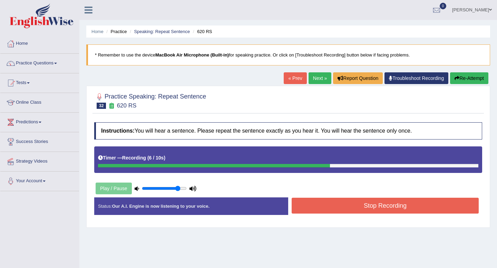
click at [311, 204] on button "Stop Recording" at bounding box center [385, 206] width 187 height 16
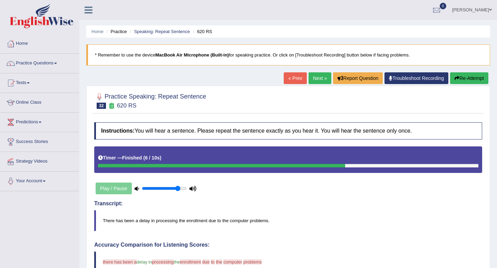
click at [313, 79] on link "Next »" at bounding box center [319, 78] width 23 height 12
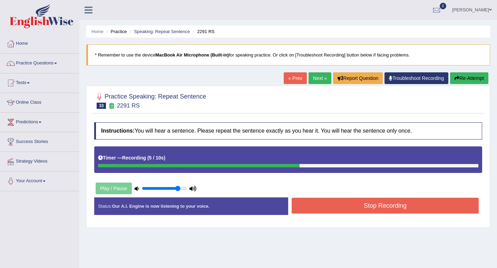
click at [311, 207] on button "Stop Recording" at bounding box center [385, 206] width 187 height 16
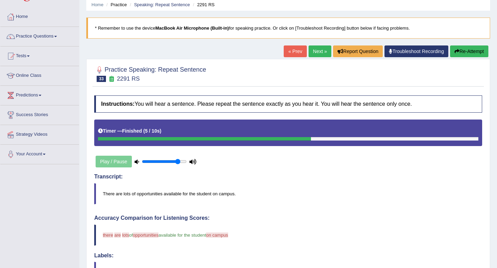
scroll to position [3, 0]
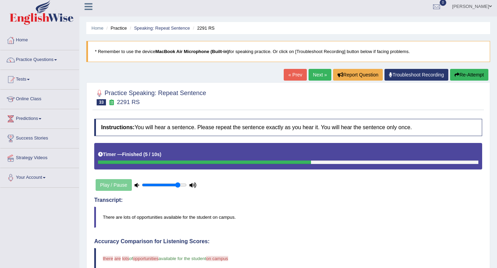
click at [312, 72] on link "Next »" at bounding box center [319, 75] width 23 height 12
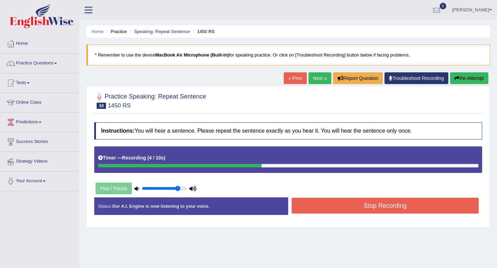
click at [342, 207] on button "Stop Recording" at bounding box center [385, 206] width 187 height 16
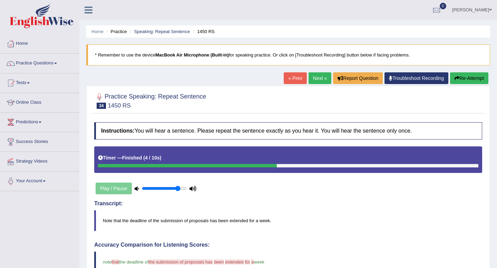
click at [316, 78] on link "Next »" at bounding box center [319, 78] width 23 height 12
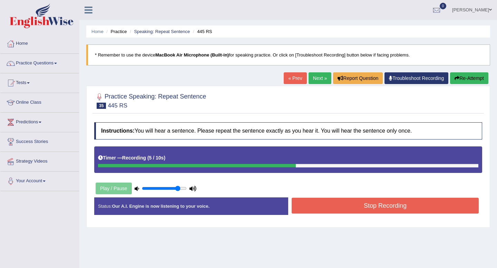
click at [358, 208] on button "Stop Recording" at bounding box center [385, 206] width 187 height 16
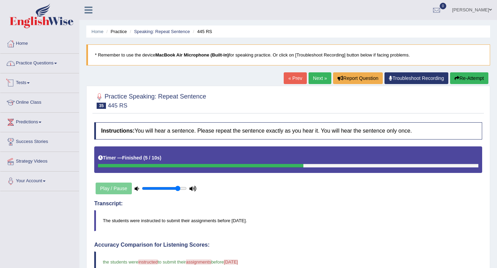
click at [51, 65] on link "Practice Questions" at bounding box center [39, 62] width 79 height 17
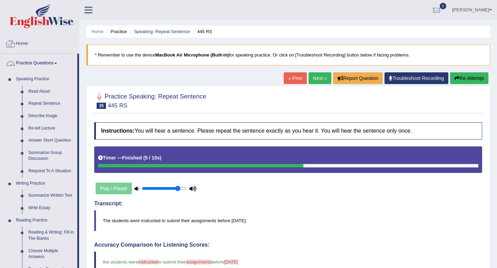
click at [47, 14] on img at bounding box center [42, 15] width 64 height 25
